Goal: Navigation & Orientation: Find specific page/section

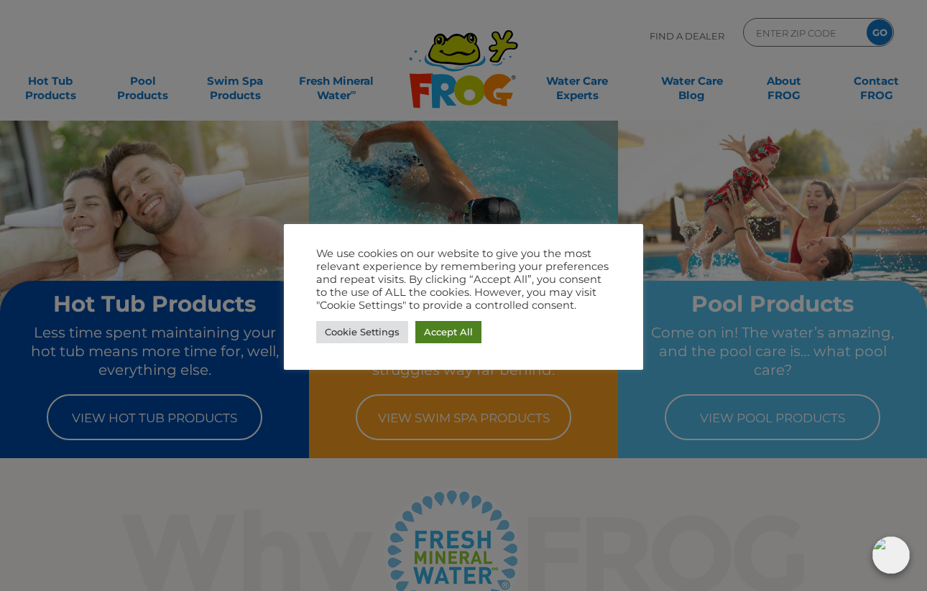
click at [434, 331] on link "Accept All" at bounding box center [448, 332] width 66 height 22
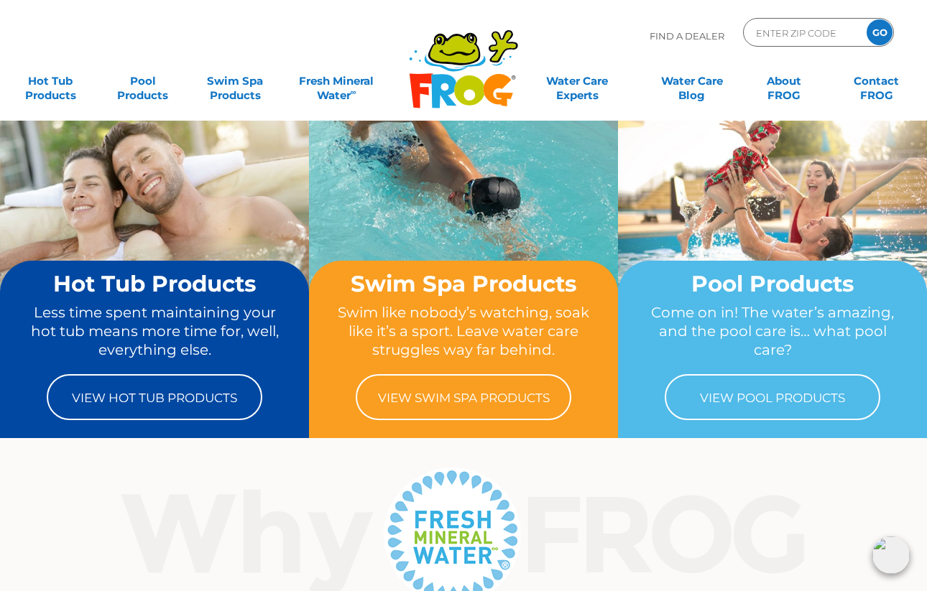
scroll to position [22, 0]
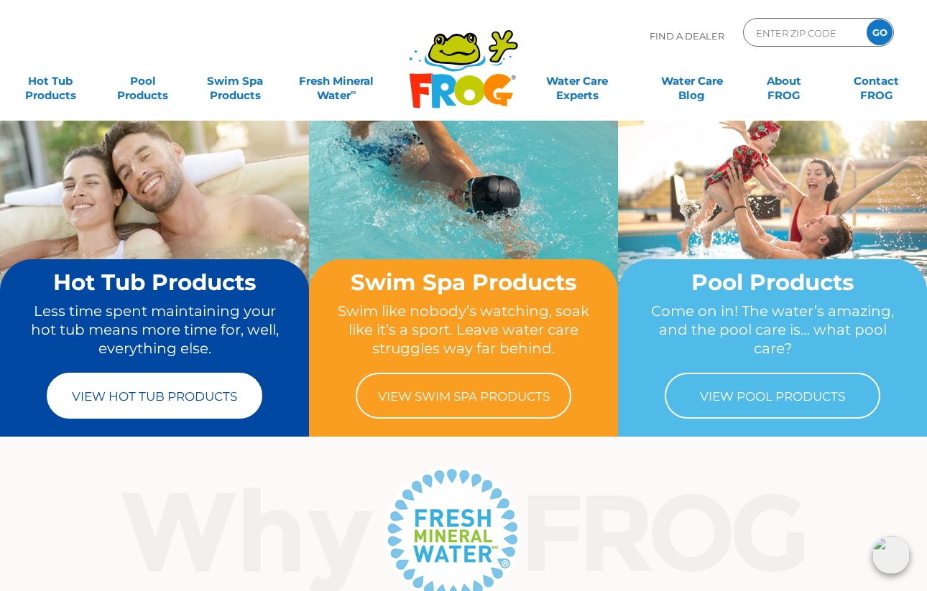
click at [148, 401] on link "View Hot Tub Products" at bounding box center [155, 396] width 216 height 46
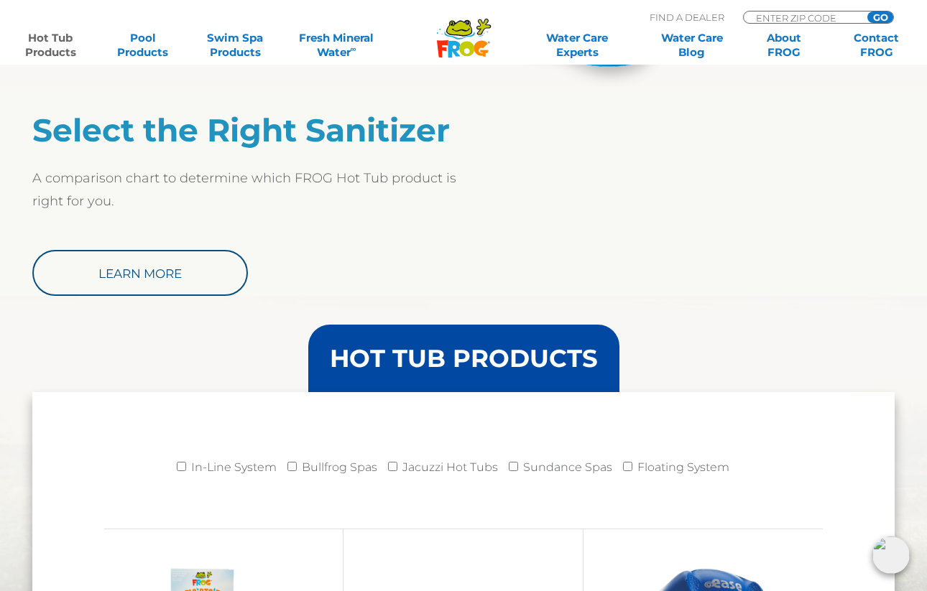
scroll to position [1148, 0]
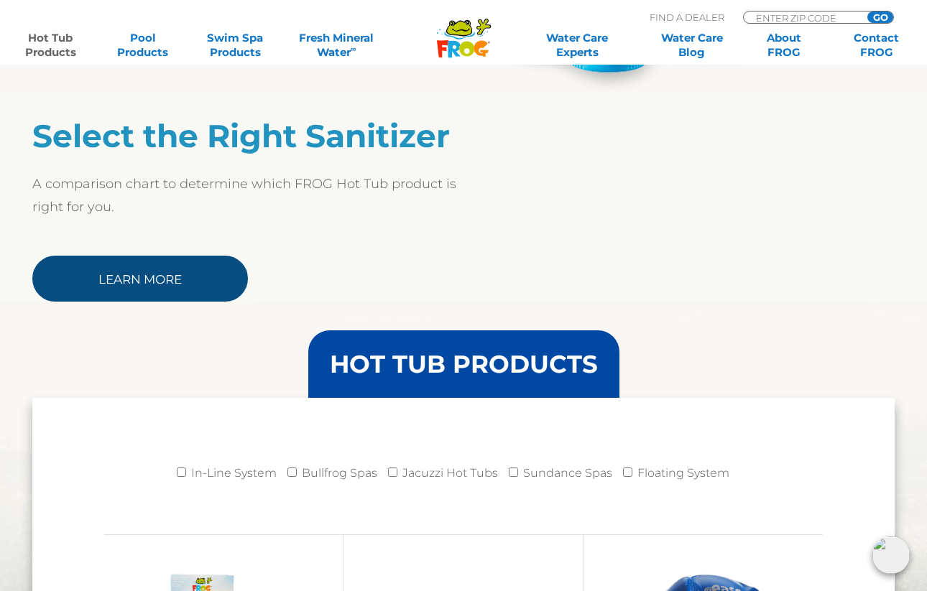
click at [209, 273] on link "Learn More" at bounding box center [140, 279] width 216 height 46
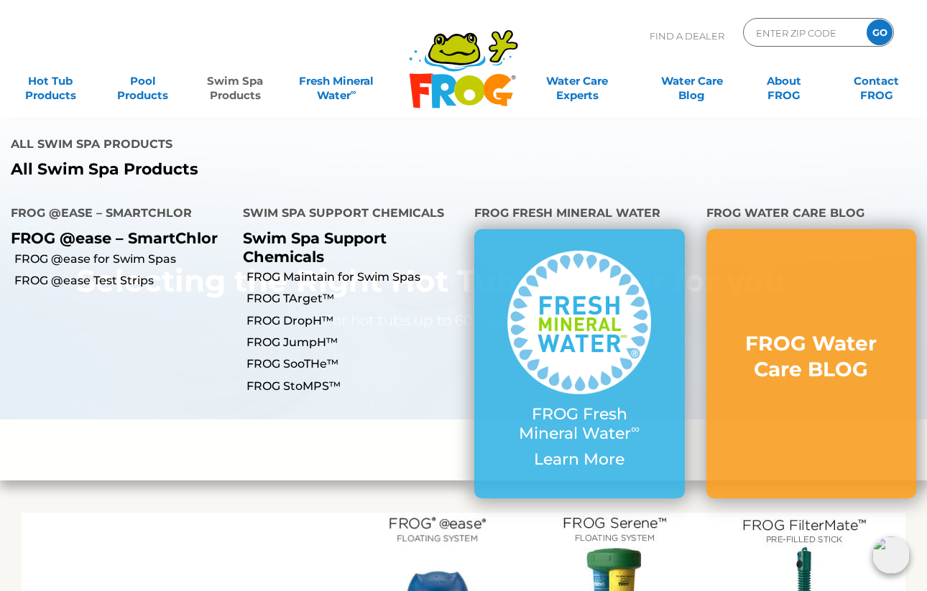
click at [244, 85] on link "Swim Spa Products" at bounding box center [235, 81] width 72 height 29
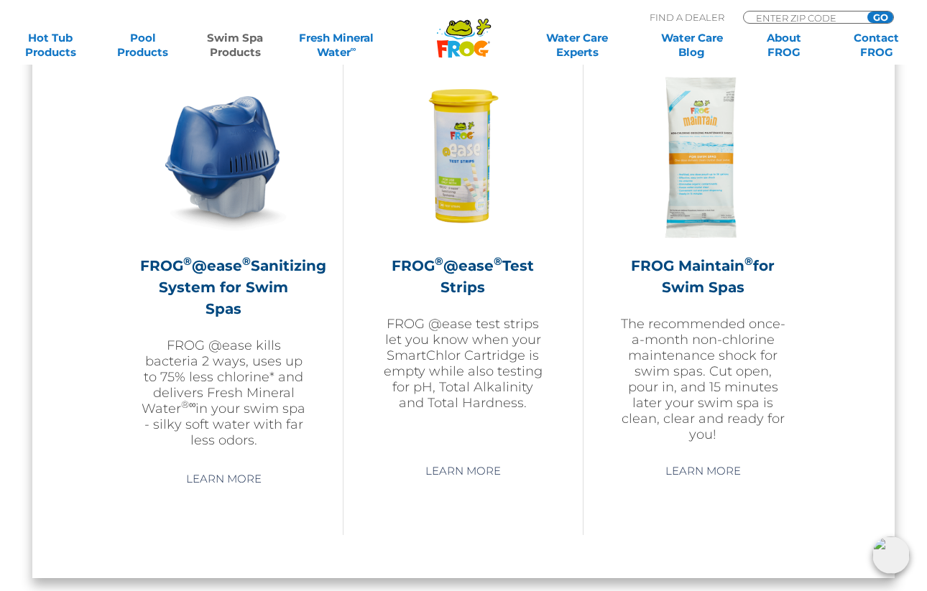
scroll to position [1330, 0]
